Goal: Task Accomplishment & Management: Manage account settings

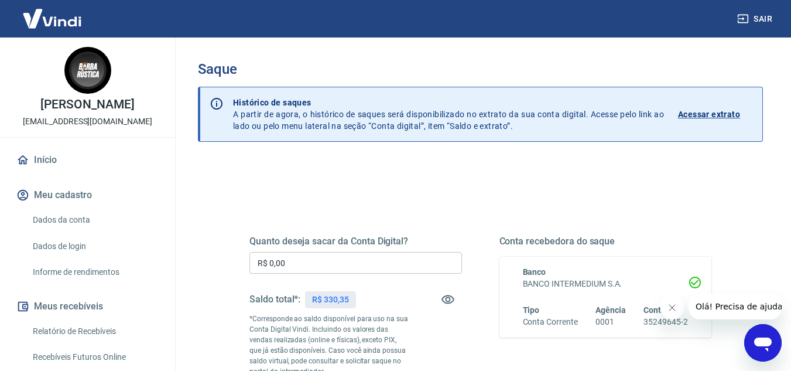
click at [379, 269] on input "R$ 0,00" at bounding box center [355, 263] width 213 height 22
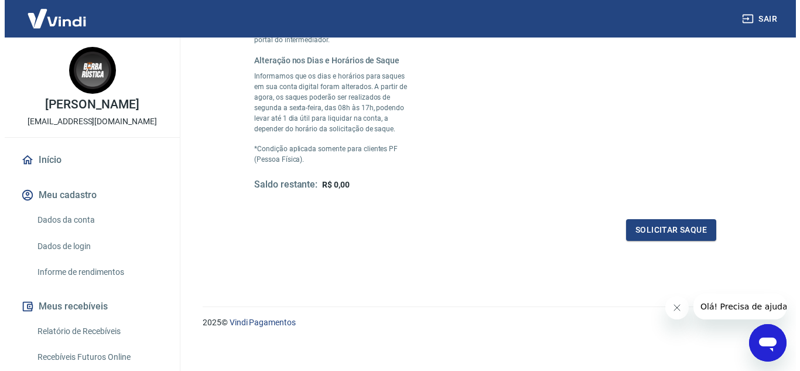
scroll to position [338, 0]
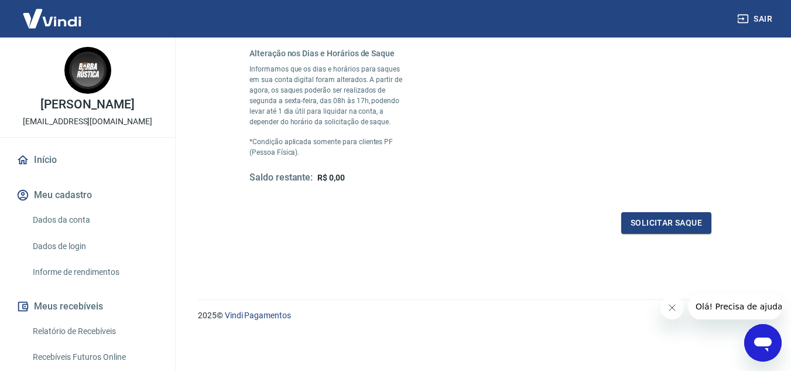
type input "R$ 330,35"
click at [664, 311] on button "Fechar mensagem da empresa" at bounding box center [671, 307] width 23 height 23
click at [633, 234] on div "Quanto deseja sacar da Conta Digital? R$ 330,35 ​ Saldo total*: R$ 330,35 *Corr…" at bounding box center [480, 46] width 490 height 402
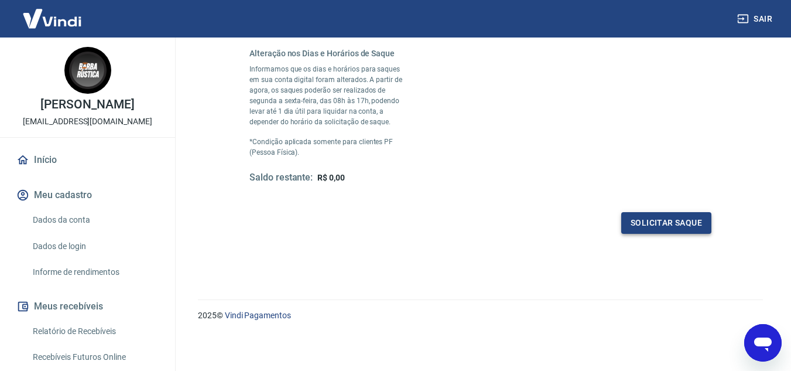
click at [628, 224] on button "Solicitar saque" at bounding box center [666, 223] width 90 height 22
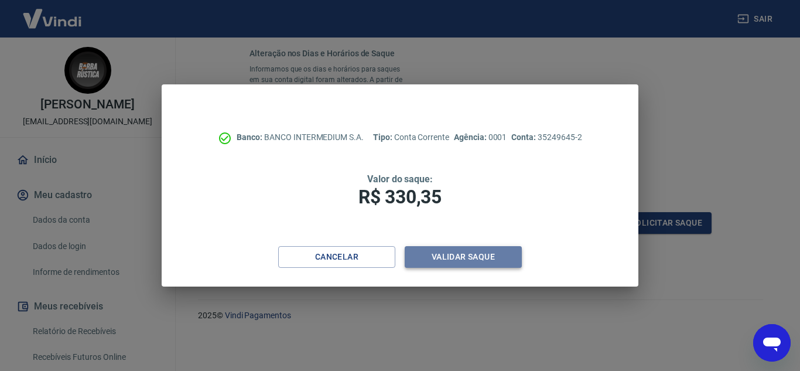
click at [506, 258] on button "Validar saque" at bounding box center [463, 257] width 117 height 22
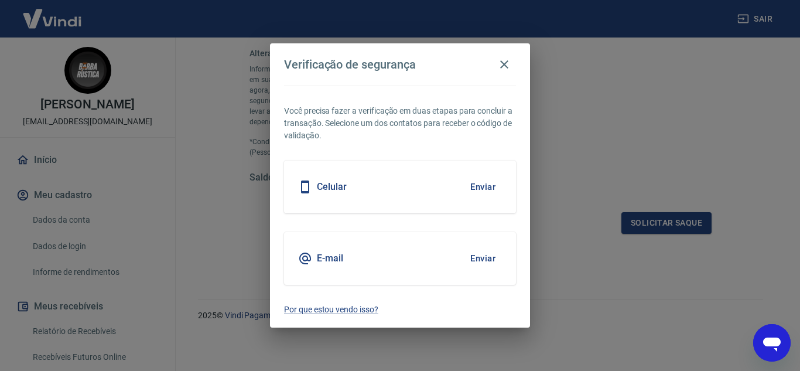
click at [488, 258] on button "Enviar" at bounding box center [483, 258] width 38 height 25
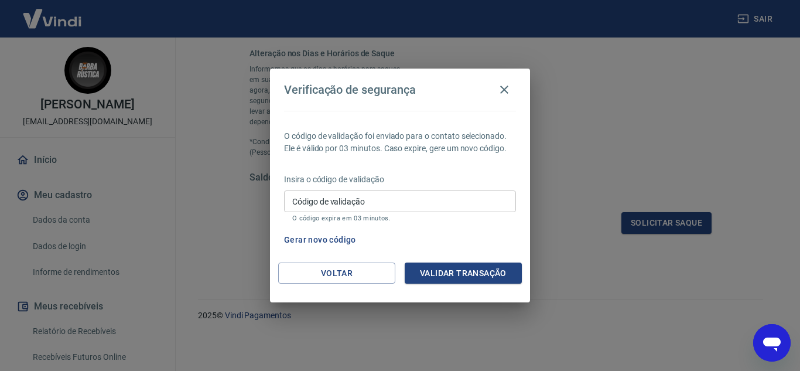
click at [457, 198] on input "Código de validação" at bounding box center [400, 201] width 232 height 22
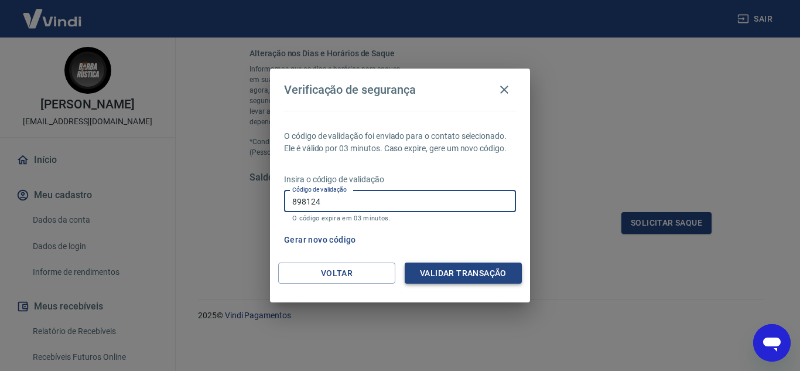
type input "898124"
click at [472, 263] on button "Validar transação" at bounding box center [463, 273] width 117 height 22
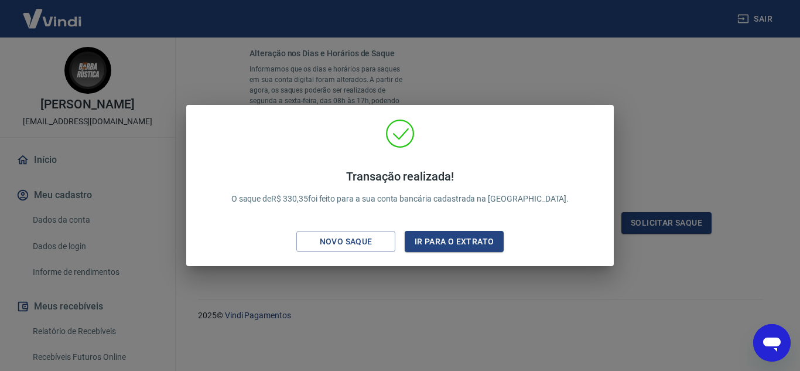
drag, startPoint x: 471, startPoint y: 237, endPoint x: 494, endPoint y: 31, distance: 206.8
click at [470, 236] on button "Ir para o extrato" at bounding box center [454, 242] width 99 height 22
